Goal: Information Seeking & Learning: Learn about a topic

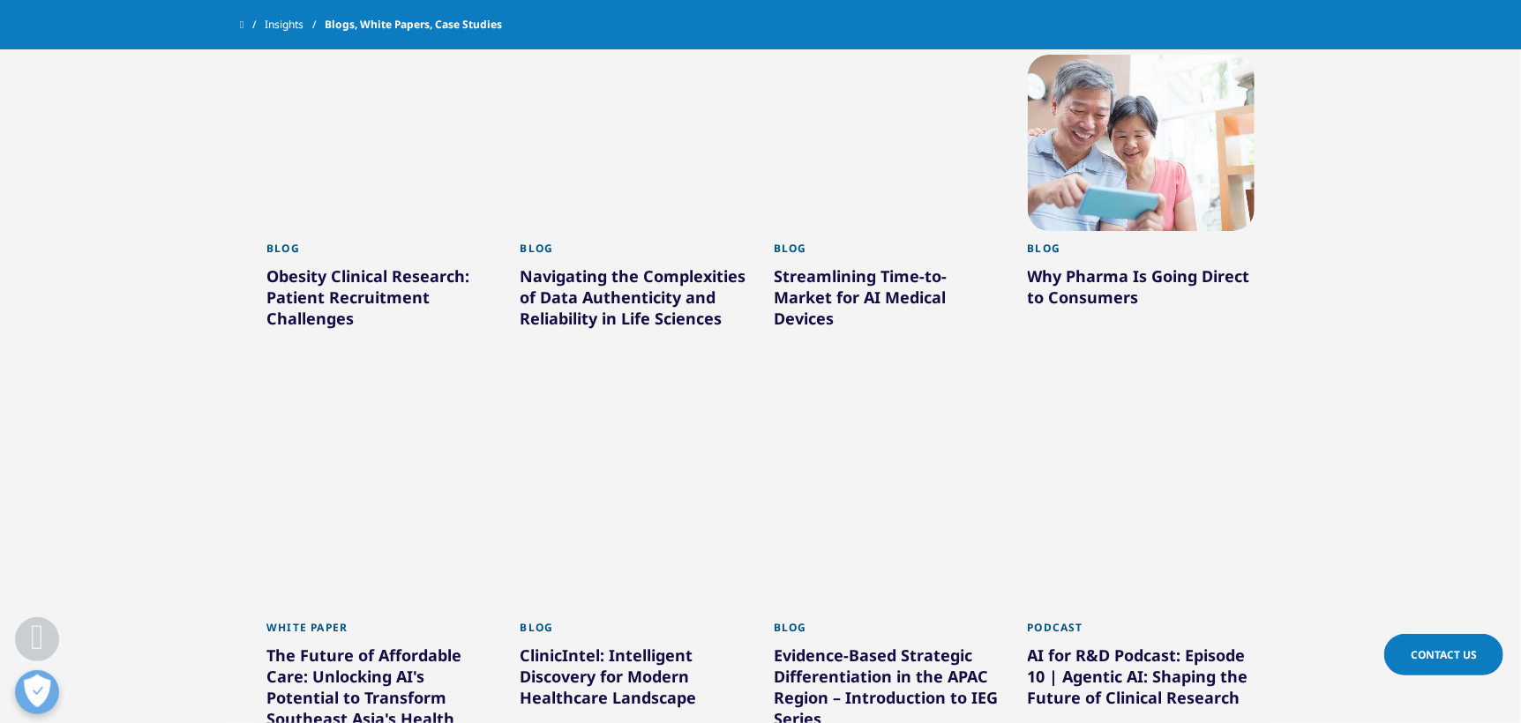
scroll to position [758, 0]
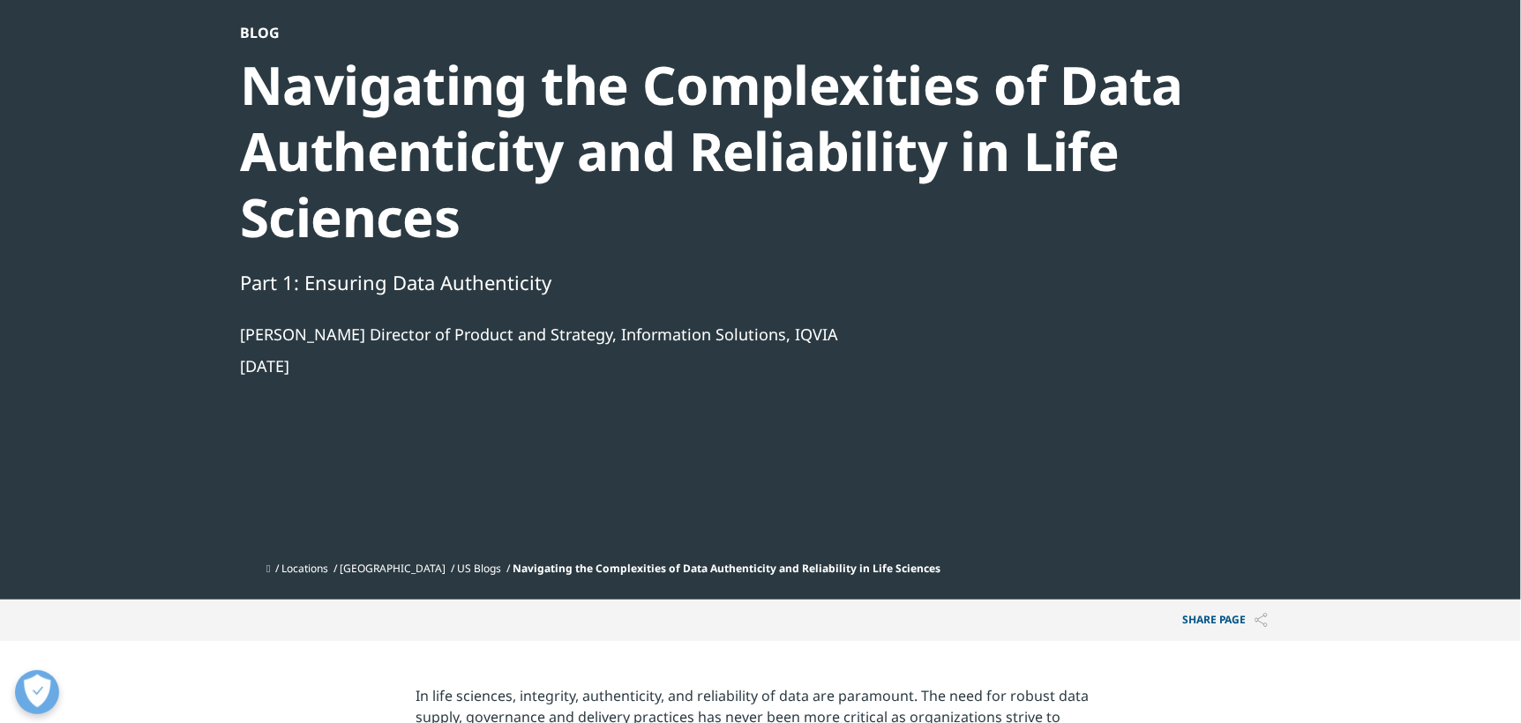
scroll to position [87, 0]
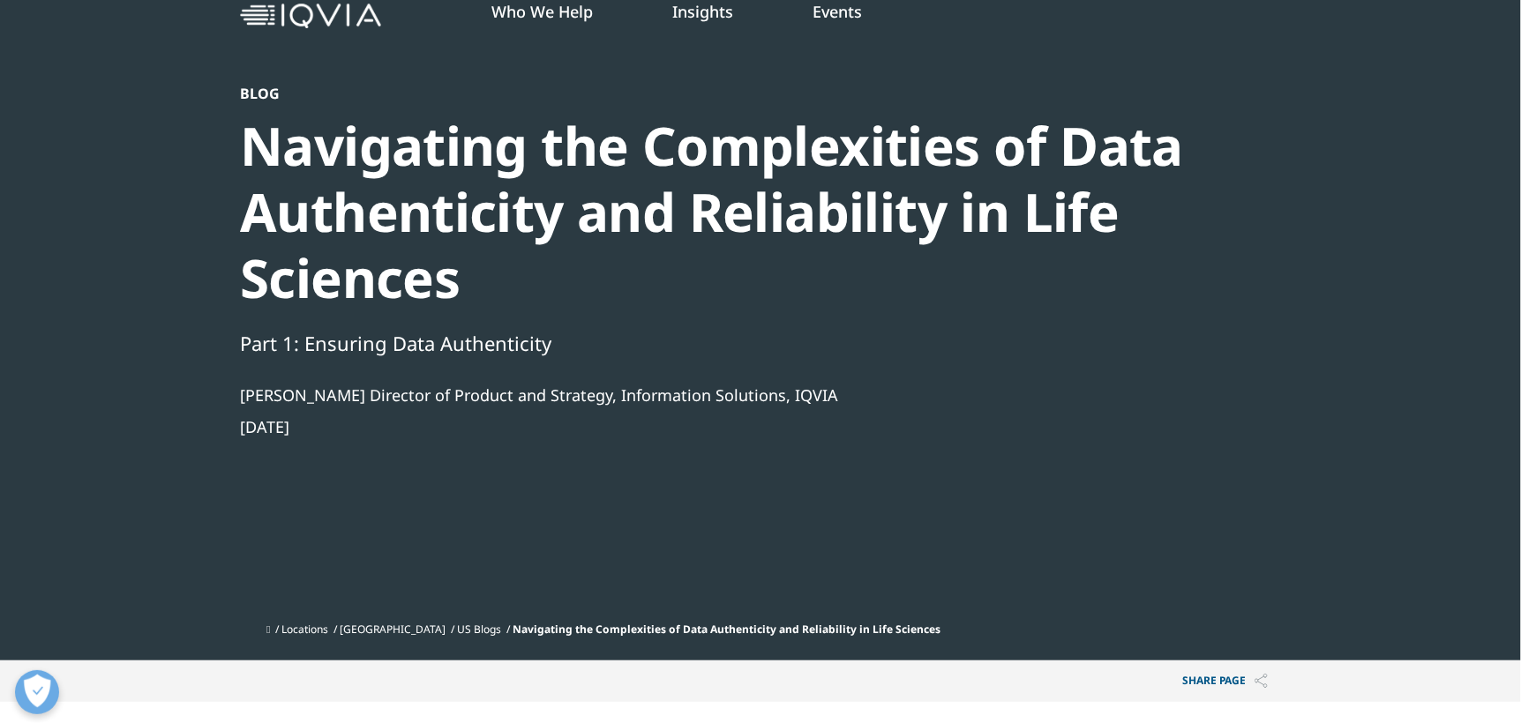
click at [1144, 291] on div "Navigating the Complexities of Data Authenticity and Reliability in Life Scienc…" at bounding box center [713, 212] width 946 height 198
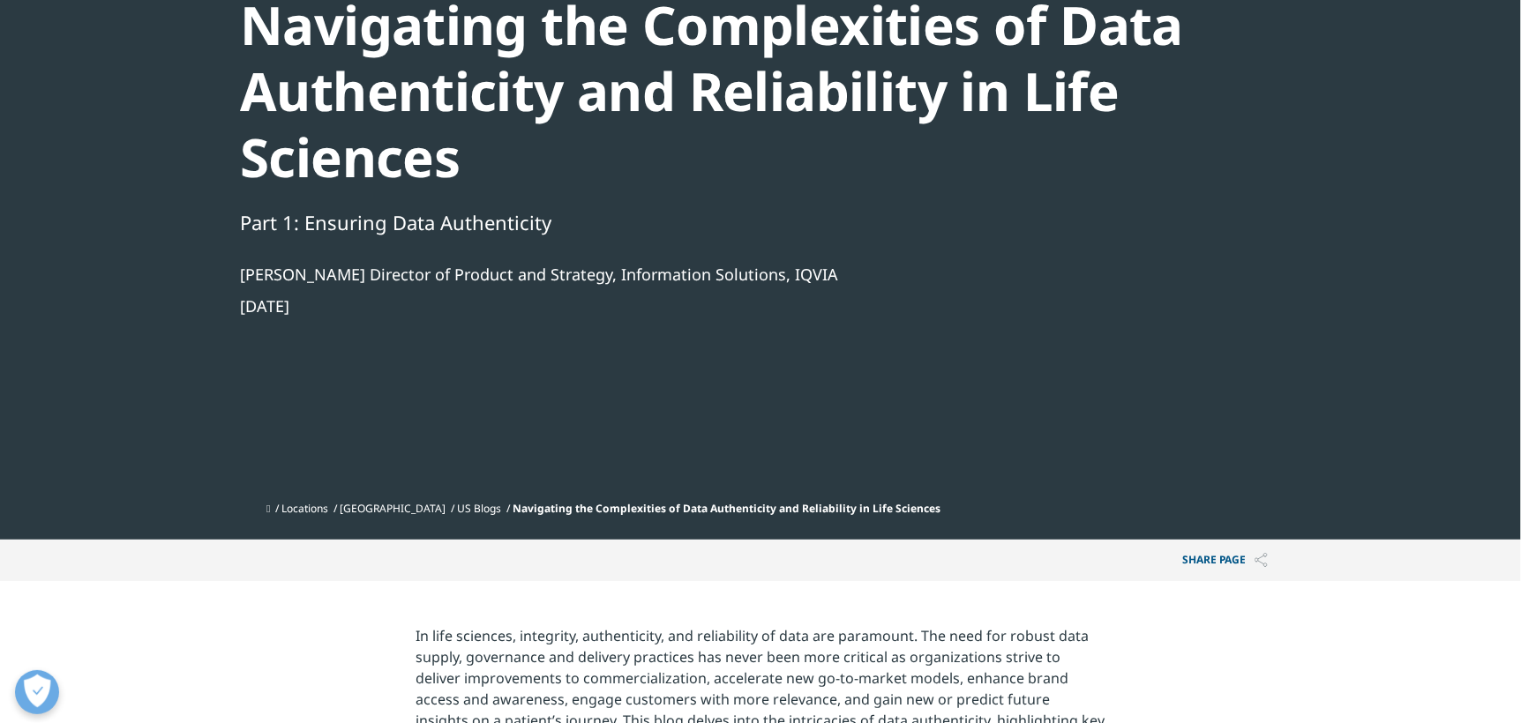
scroll to position [176, 0]
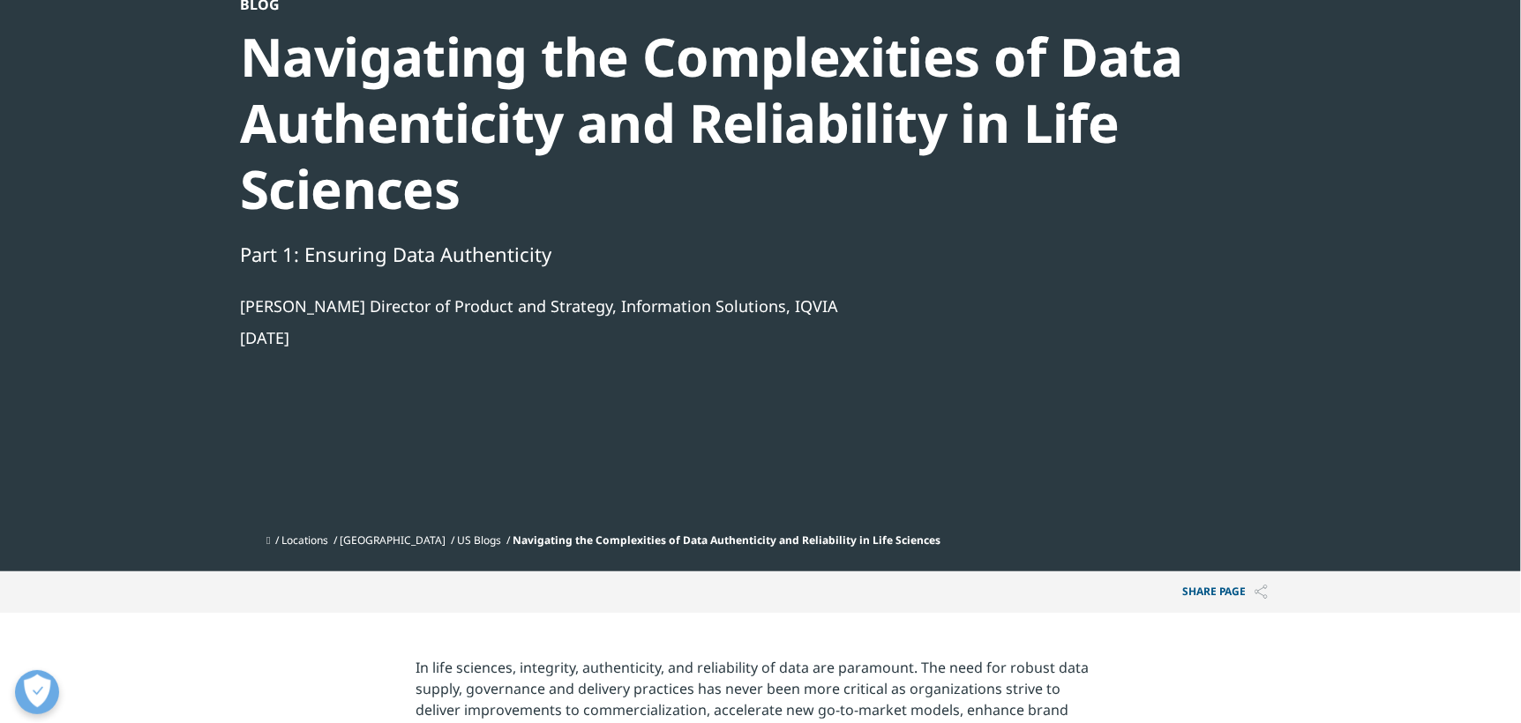
click at [611, 93] on div "Navigating the Complexities of Data Authenticity and Reliability in Life Scienc…" at bounding box center [713, 123] width 946 height 198
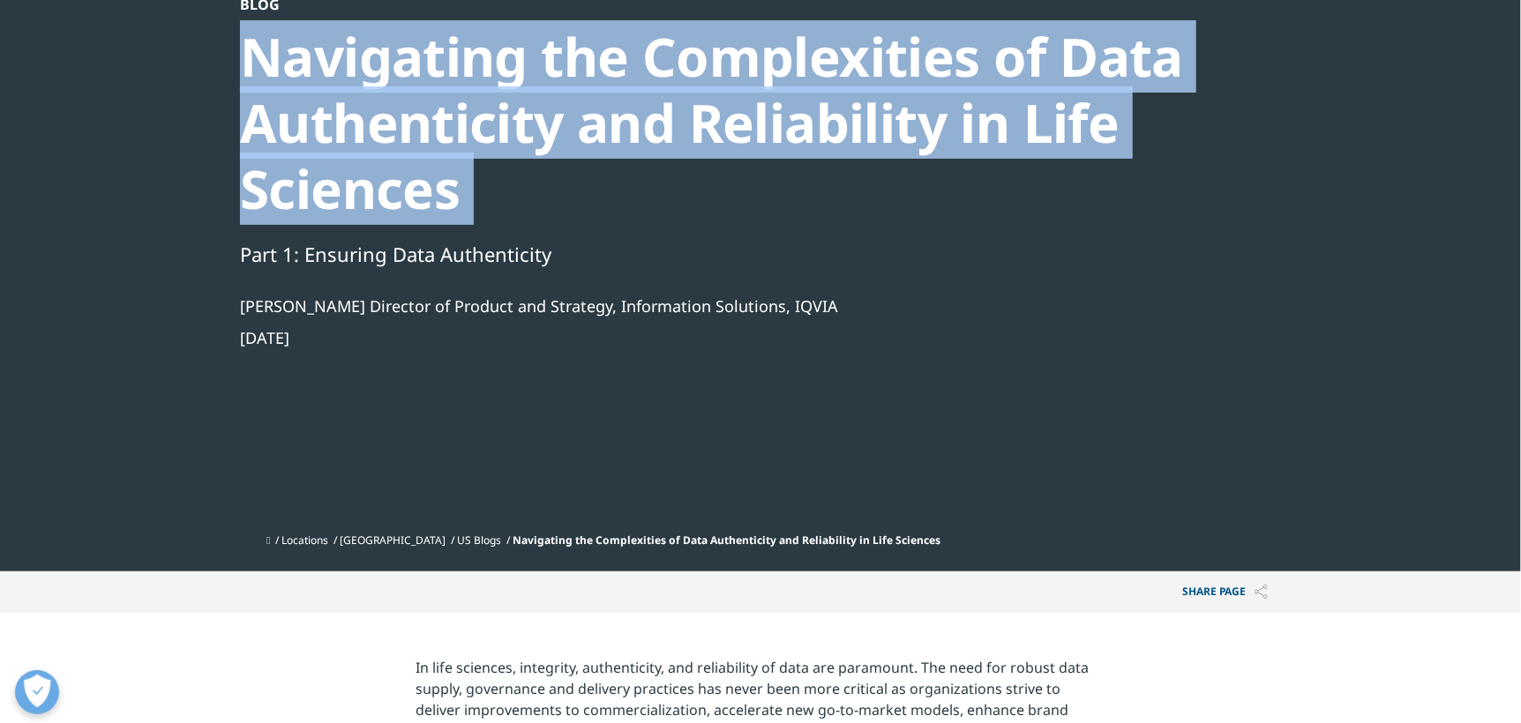
click at [611, 93] on div "Navigating the Complexities of Data Authenticity and Reliability in Life Scienc…" at bounding box center [713, 123] width 946 height 198
copy div "Navigating the Complexities of Data Authenticity and Reliability in Life Scienc…"
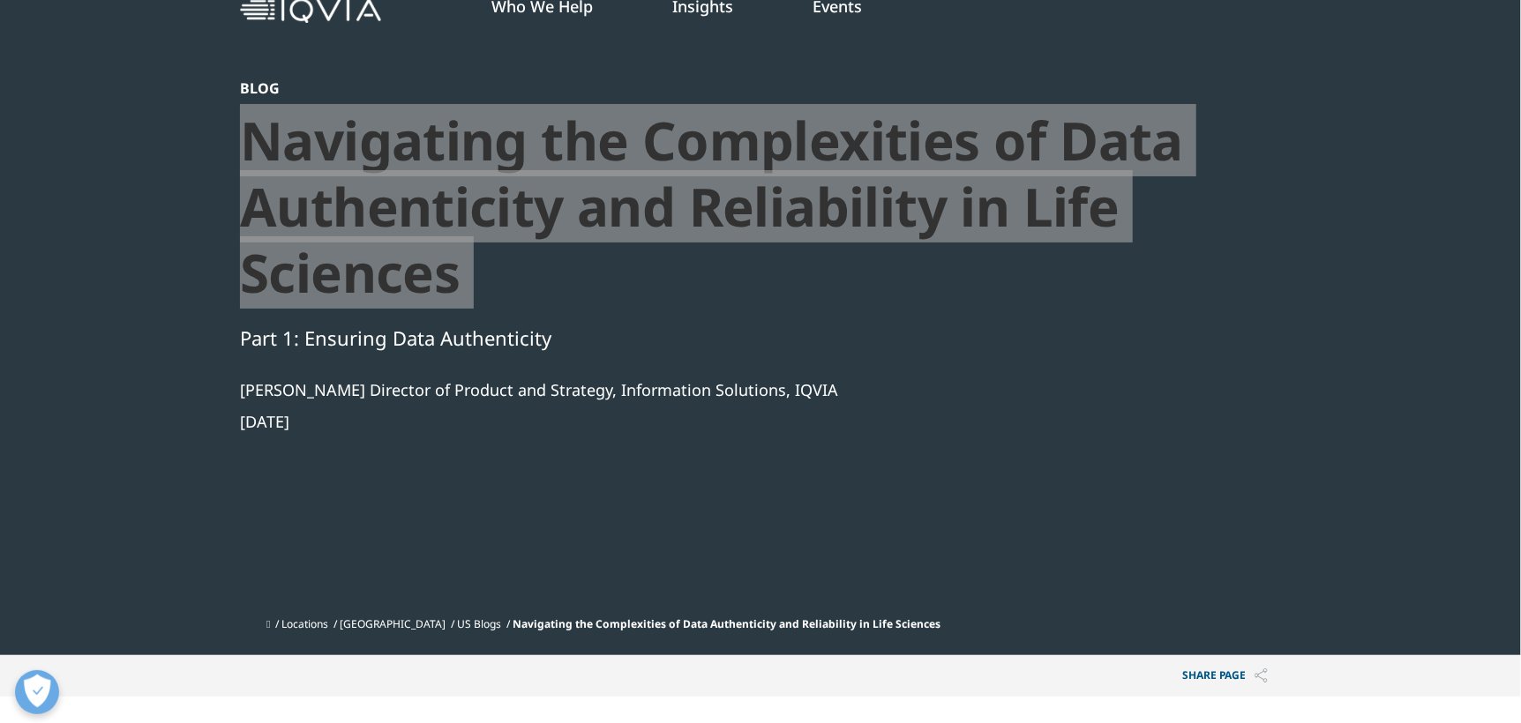
scroll to position [87, 0]
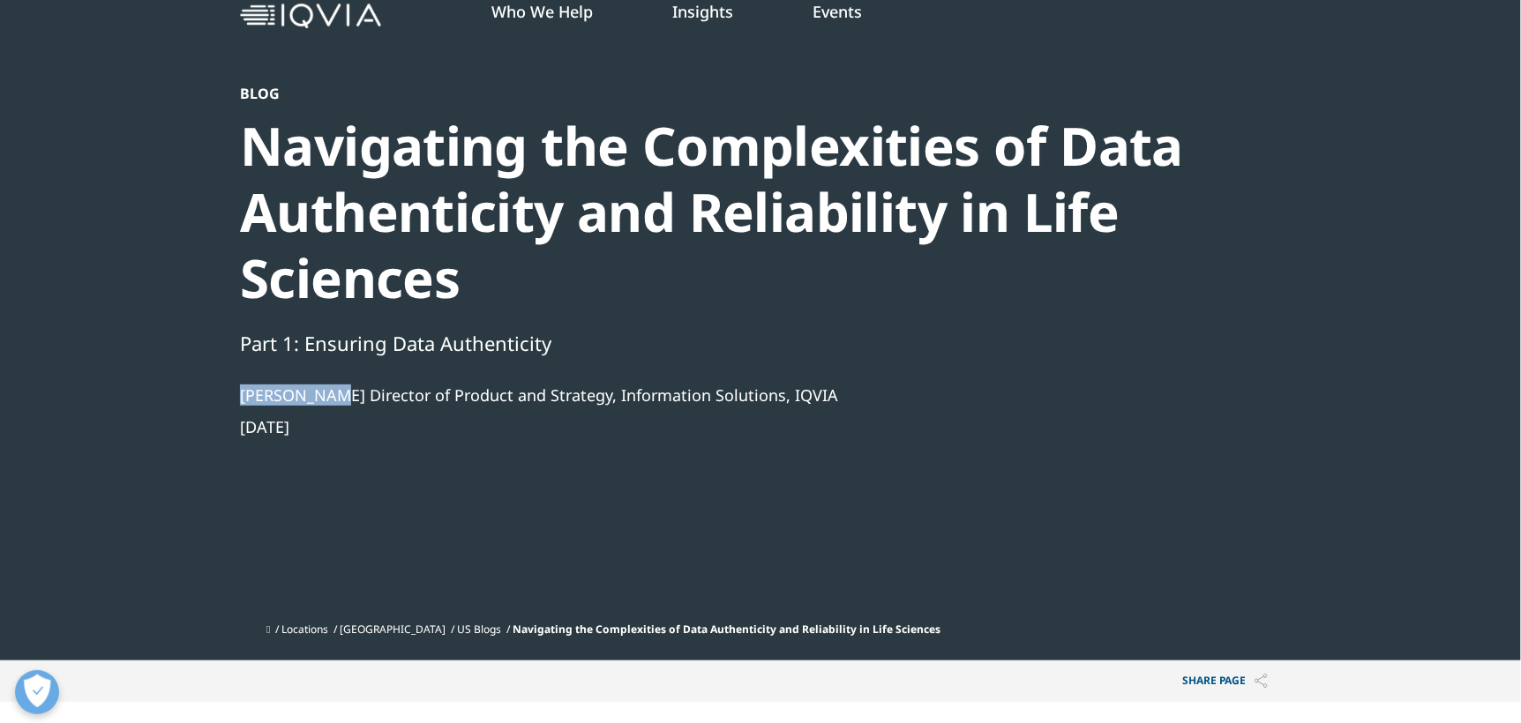
drag, startPoint x: 229, startPoint y: 392, endPoint x: 326, endPoint y: 398, distance: 97.2
click at [326, 398] on section "Blog Navigating the Complexities of Data Authenticity and Reliability in Life S…" at bounding box center [760, 287] width 1521 height 748
copy div "Chris Beggs"
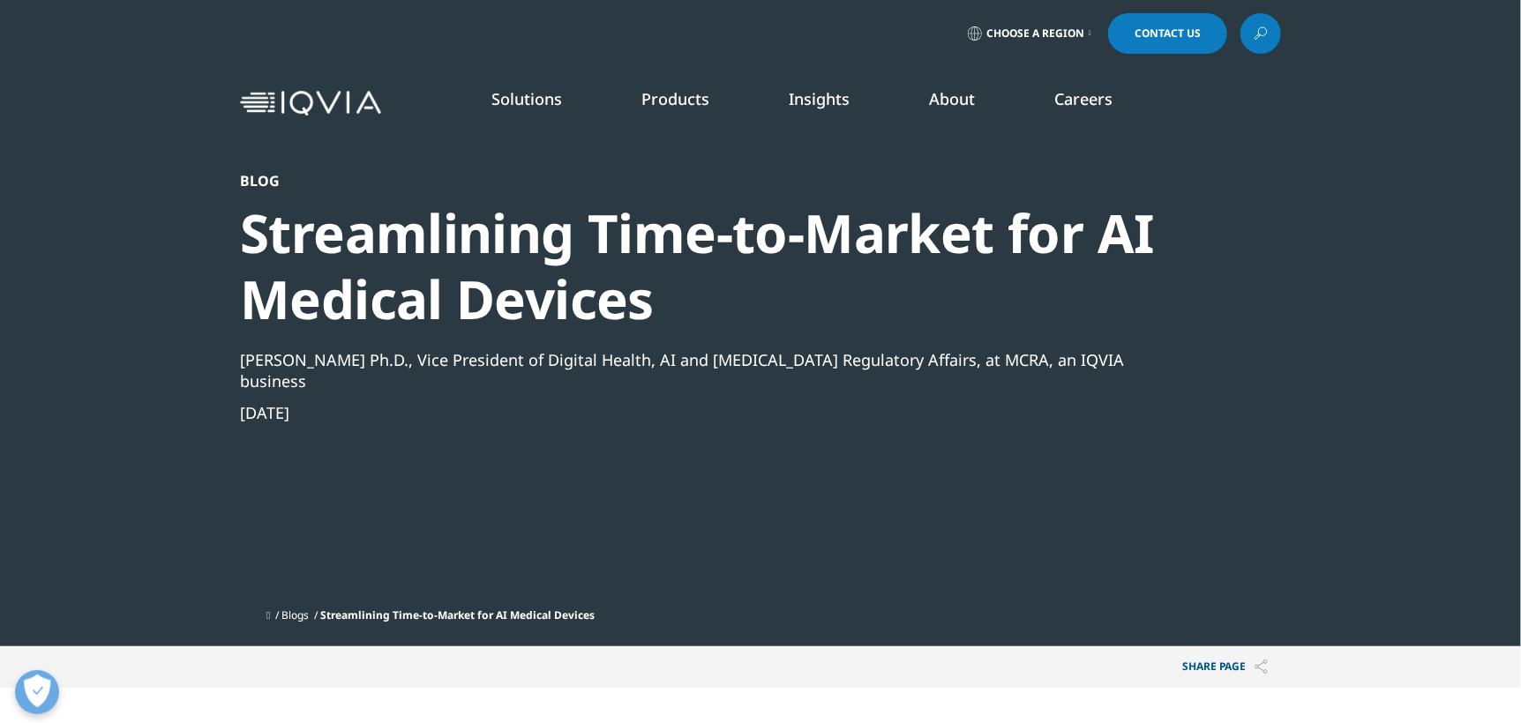
click at [562, 246] on div "Streamlining Time-to-Market for AI Medical Devices" at bounding box center [713, 266] width 946 height 132
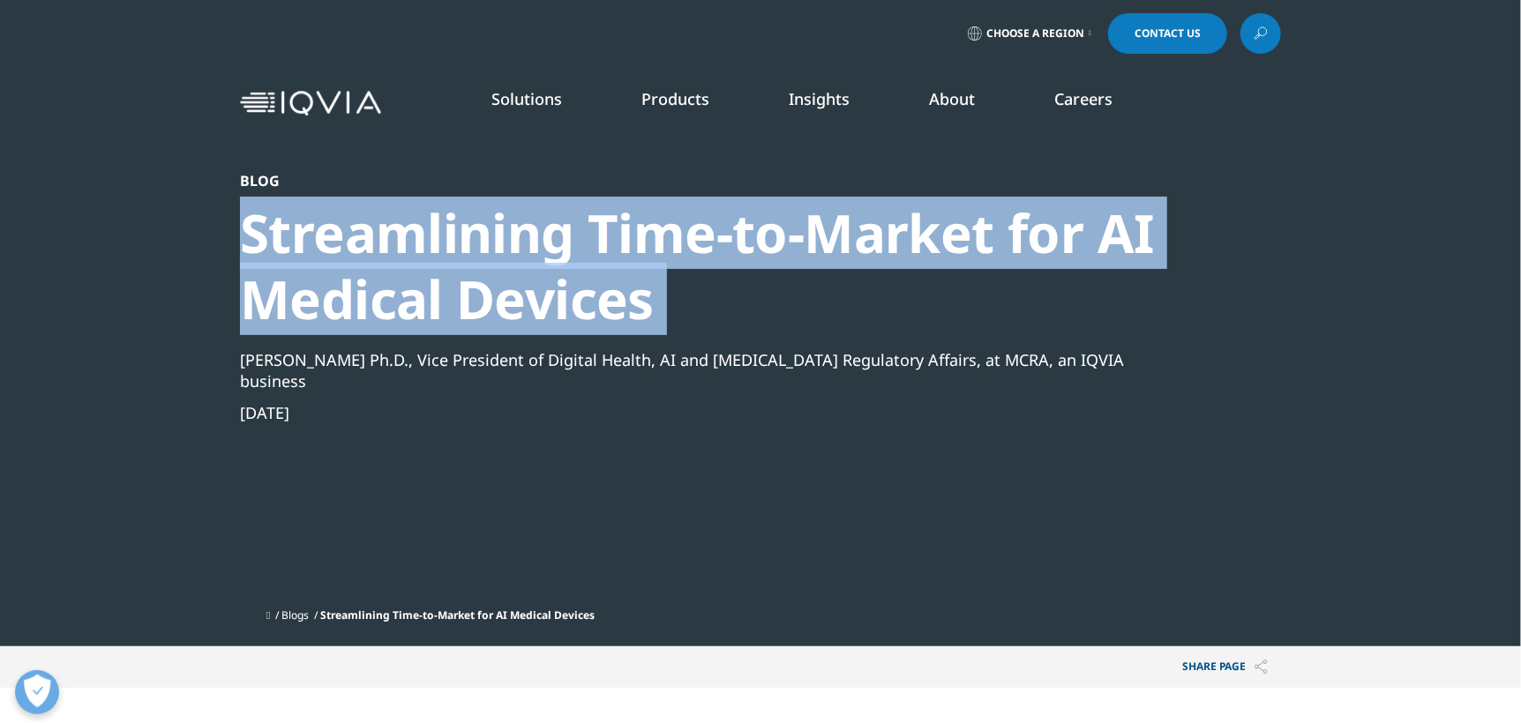
click at [562, 246] on div "Streamlining Time-to-Market for AI Medical Devices" at bounding box center [713, 266] width 946 height 132
copy div "Streamlining Time-to-Market for AI Medical Devices"
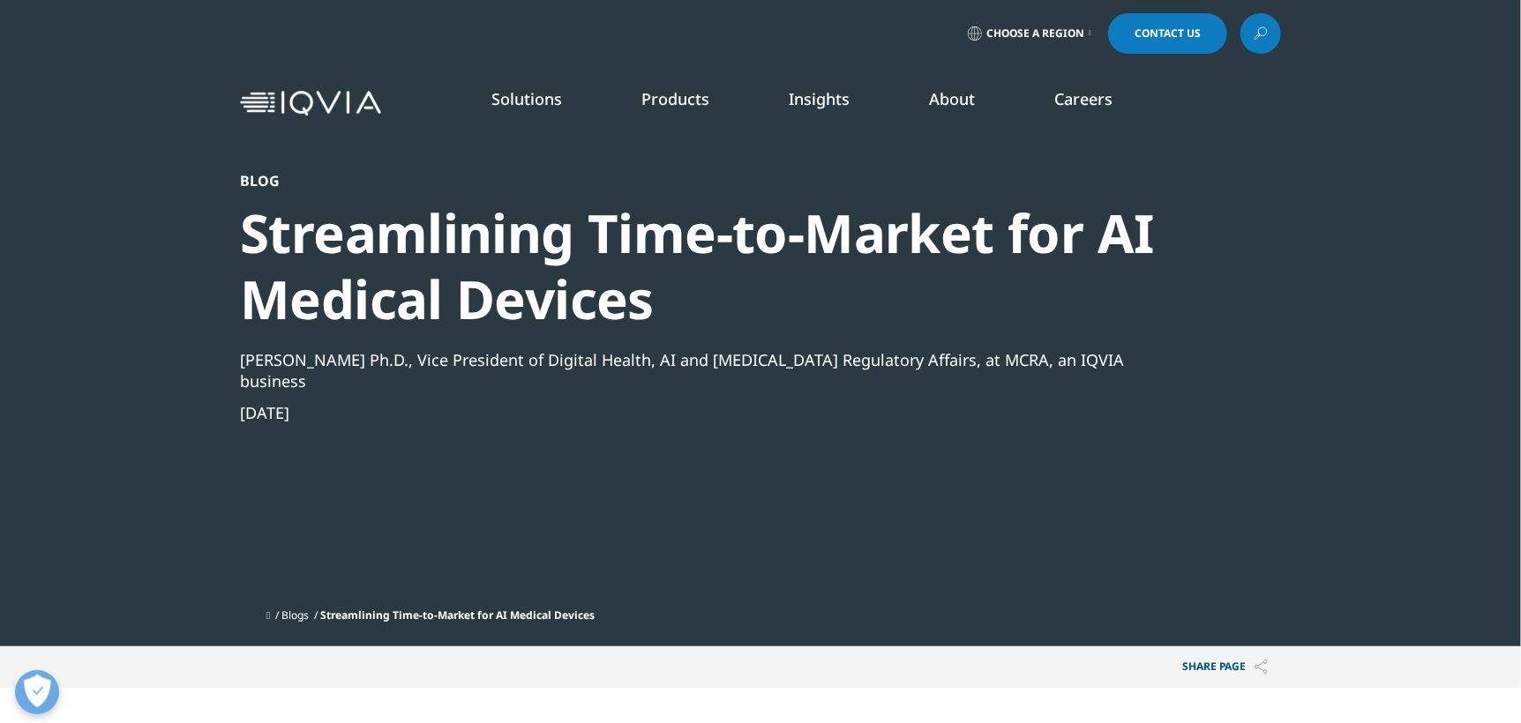
click at [305, 359] on div "Alex Cadotte Ph.D., Vice President of Digital Health, AI and Radiology Regulato…" at bounding box center [713, 370] width 946 height 42
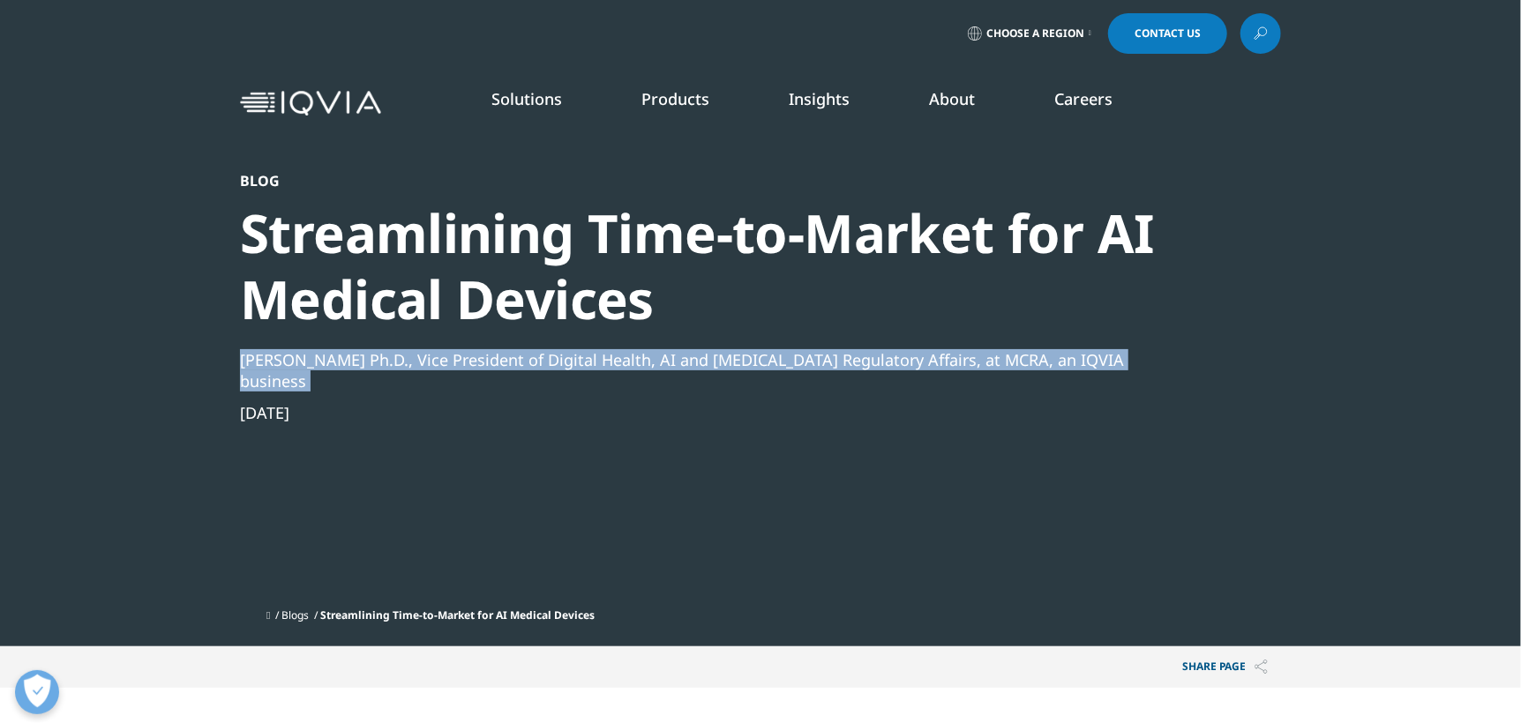
click at [305, 359] on div "Alex Cadotte Ph.D., Vice President of Digital Health, AI and Radiology Regulato…" at bounding box center [713, 370] width 946 height 42
click at [315, 359] on div "Alex Cadotte Ph.D., Vice President of Digital Health, AI and Radiology Regulato…" at bounding box center [713, 370] width 946 height 42
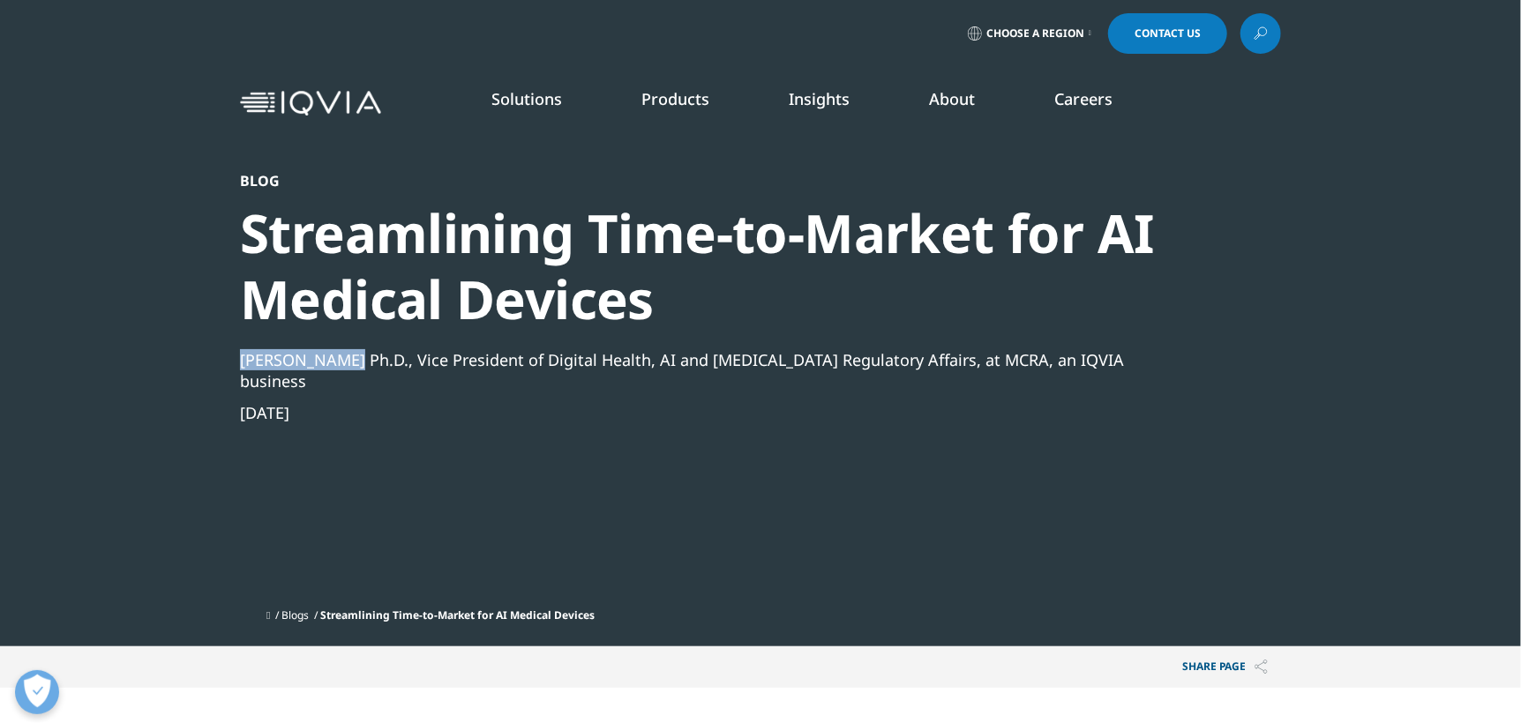
drag, startPoint x: 336, startPoint y: 360, endPoint x: 236, endPoint y: 368, distance: 100.0
click at [236, 368] on section "Blog Streamlining Time-to-Market for AI Medical Devices Alex Cadotte Ph.D., Vic…" at bounding box center [760, 323] width 1521 height 647
copy div "Alex Cadotte"
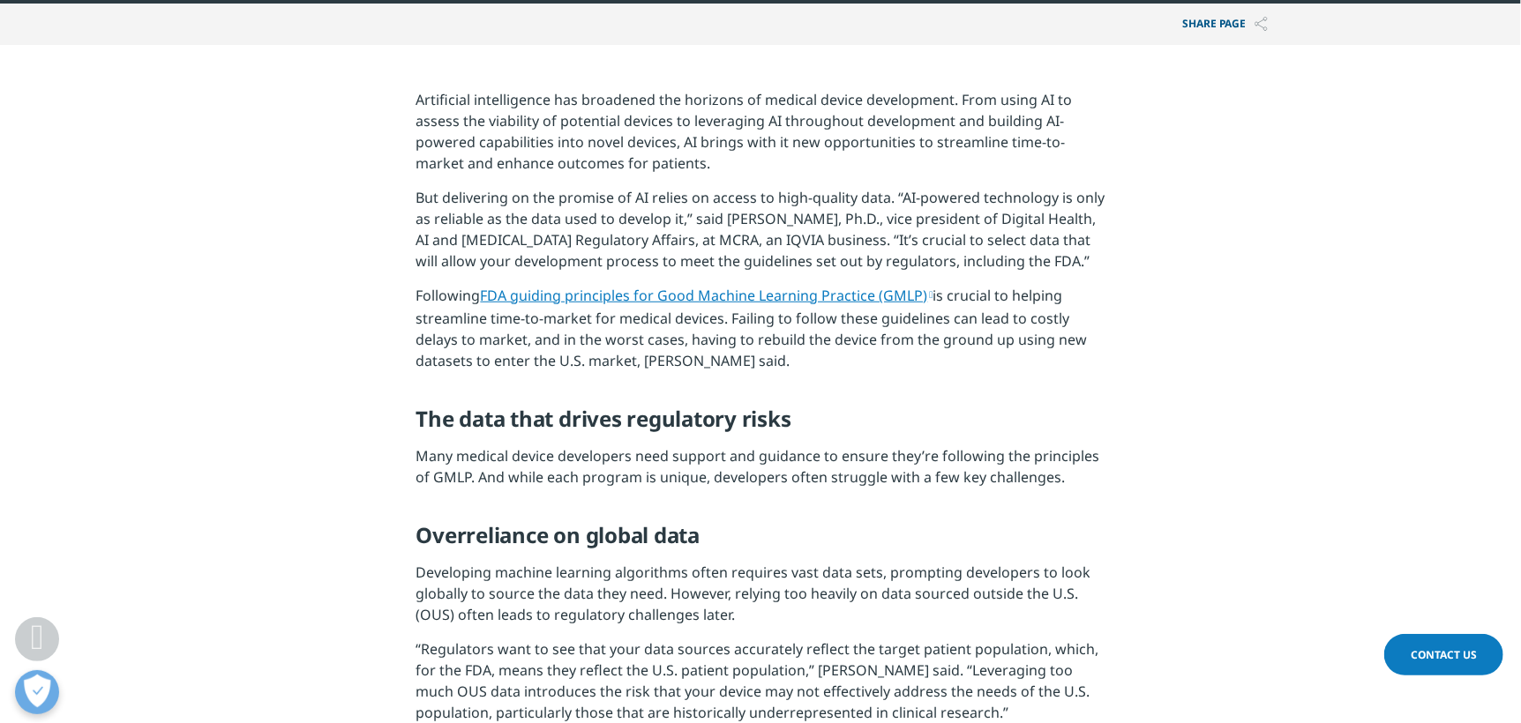
scroll to position [705, 0]
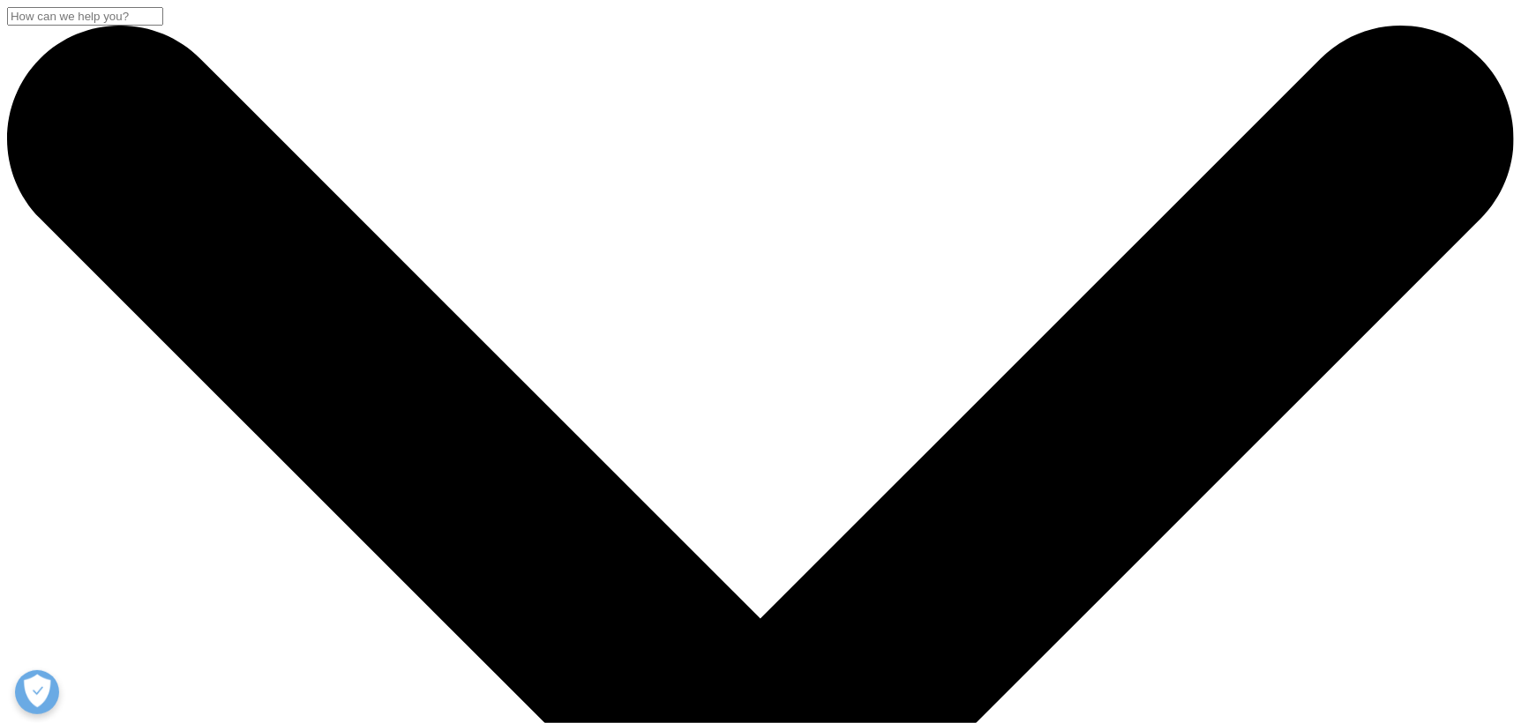
copy div "Why Pharma Is Going Direct to Consumers"
drag, startPoint x: 377, startPoint y: 355, endPoint x: 235, endPoint y: 355, distance: 142.9
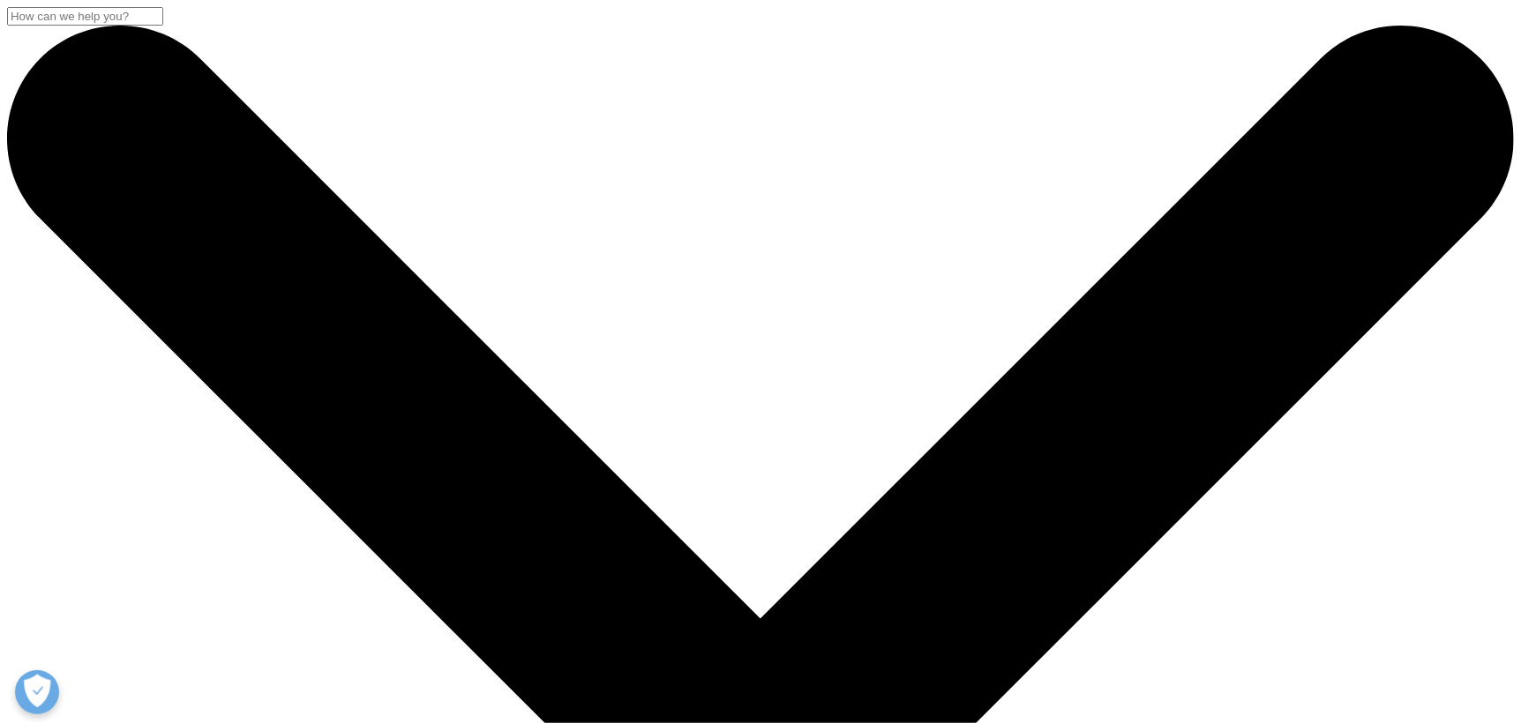
drag, startPoint x: 385, startPoint y: 358, endPoint x: 218, endPoint y: 356, distance: 167.6
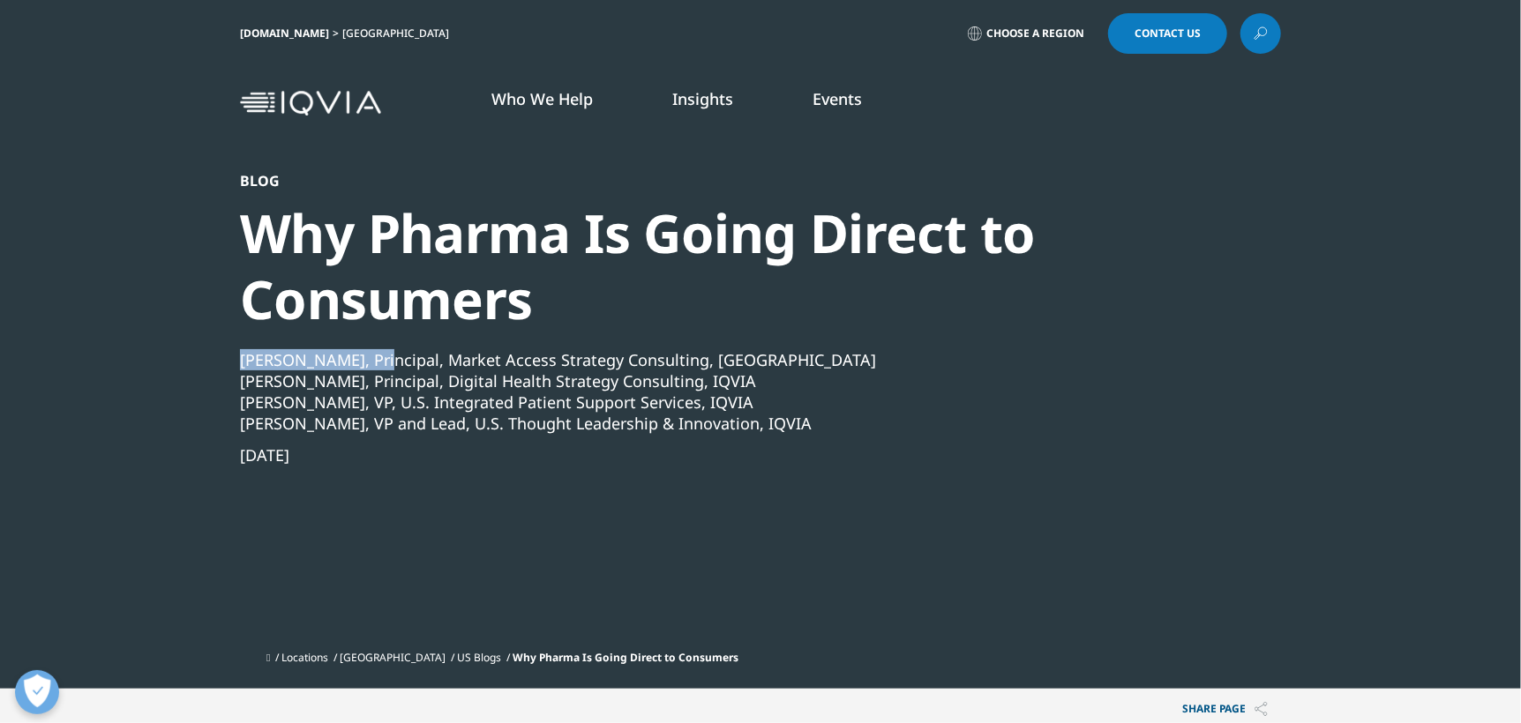
click at [218, 356] on section "Blog Why Pharma Is Going Direct to Consumers [PERSON_NAME], Principal, Market A…" at bounding box center [760, 344] width 1521 height 689
copy div "[PERSON_NAME],"
drag, startPoint x: 347, startPoint y: 385, endPoint x: 231, endPoint y: 390, distance: 115.7
click at [230, 390] on section "Blog Why Pharma Is Going Direct to Consumers [PERSON_NAME], Principal, Market A…" at bounding box center [760, 344] width 1521 height 689
copy div "[PERSON_NAME],"
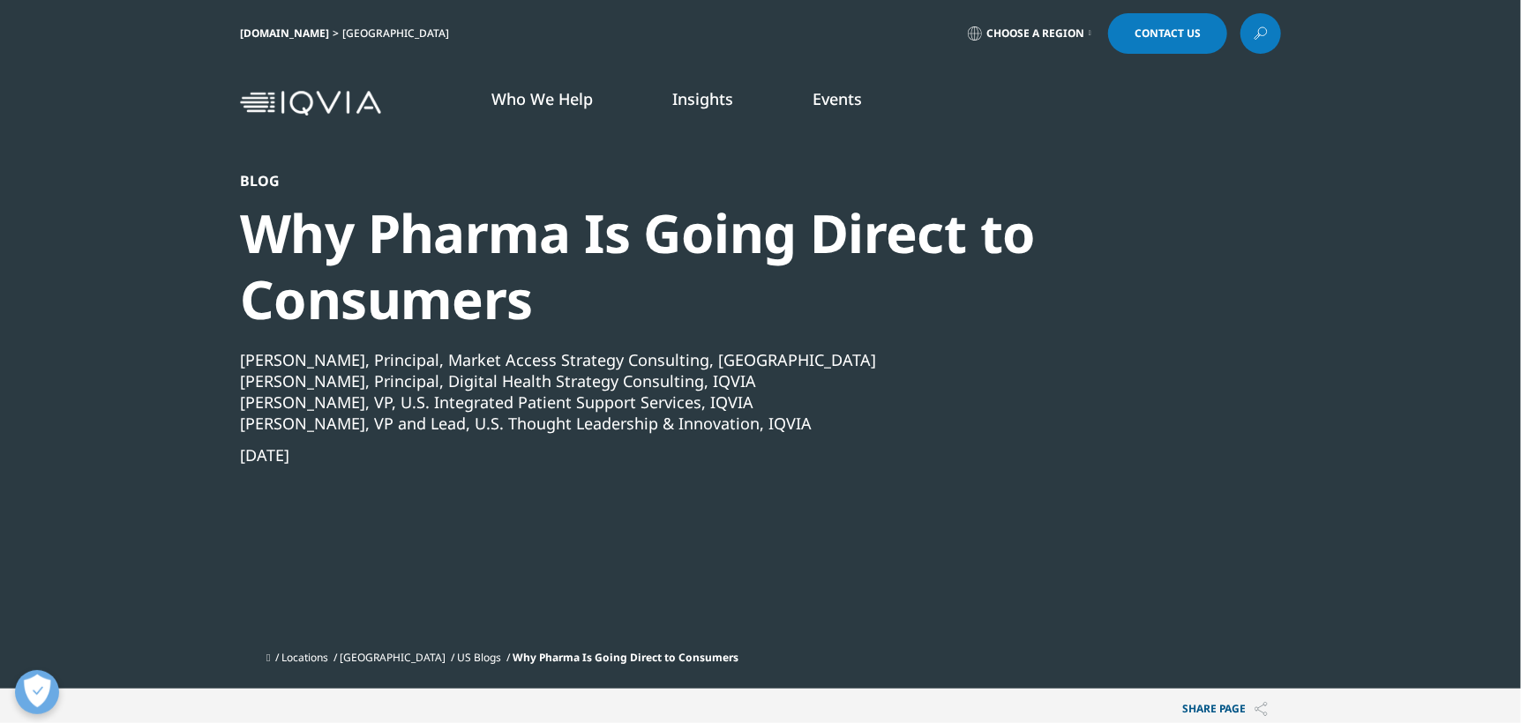
click at [343, 426] on div "[PERSON_NAME], VP and Lead, U.S. Thought Leadership & Innovation, IQVIA" at bounding box center [713, 423] width 946 height 21
drag, startPoint x: 357, startPoint y: 409, endPoint x: 236, endPoint y: 401, distance: 121.1
click at [236, 401] on section "Blog Why Pharma Is Going Direct to Consumers [PERSON_NAME], Principal, Market A…" at bounding box center [760, 344] width 1521 height 689
copy div "[PERSON_NAME],"
click at [233, 422] on section "Blog Why Pharma Is Going Direct to Consumers [PERSON_NAME], Principal, Market A…" at bounding box center [760, 344] width 1521 height 689
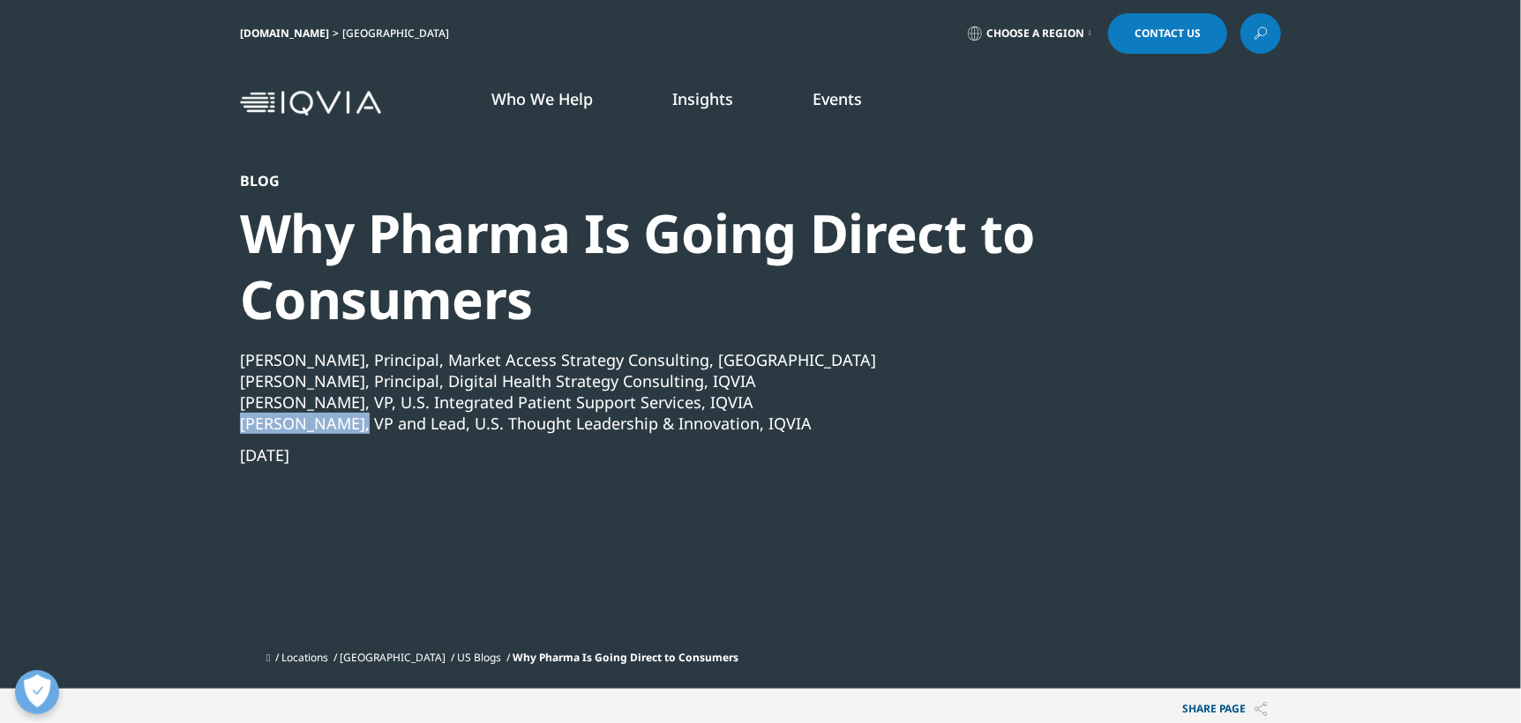
drag, startPoint x: 238, startPoint y: 424, endPoint x: 355, endPoint y: 415, distance: 116.8
click at [355, 415] on section "Blog Why Pharma Is Going Direct to Consumers [PERSON_NAME], Principal, Market A…" at bounding box center [760, 344] width 1521 height 689
copy div "[PERSON_NAME]"
